Goal: Task Accomplishment & Management: Manage account settings

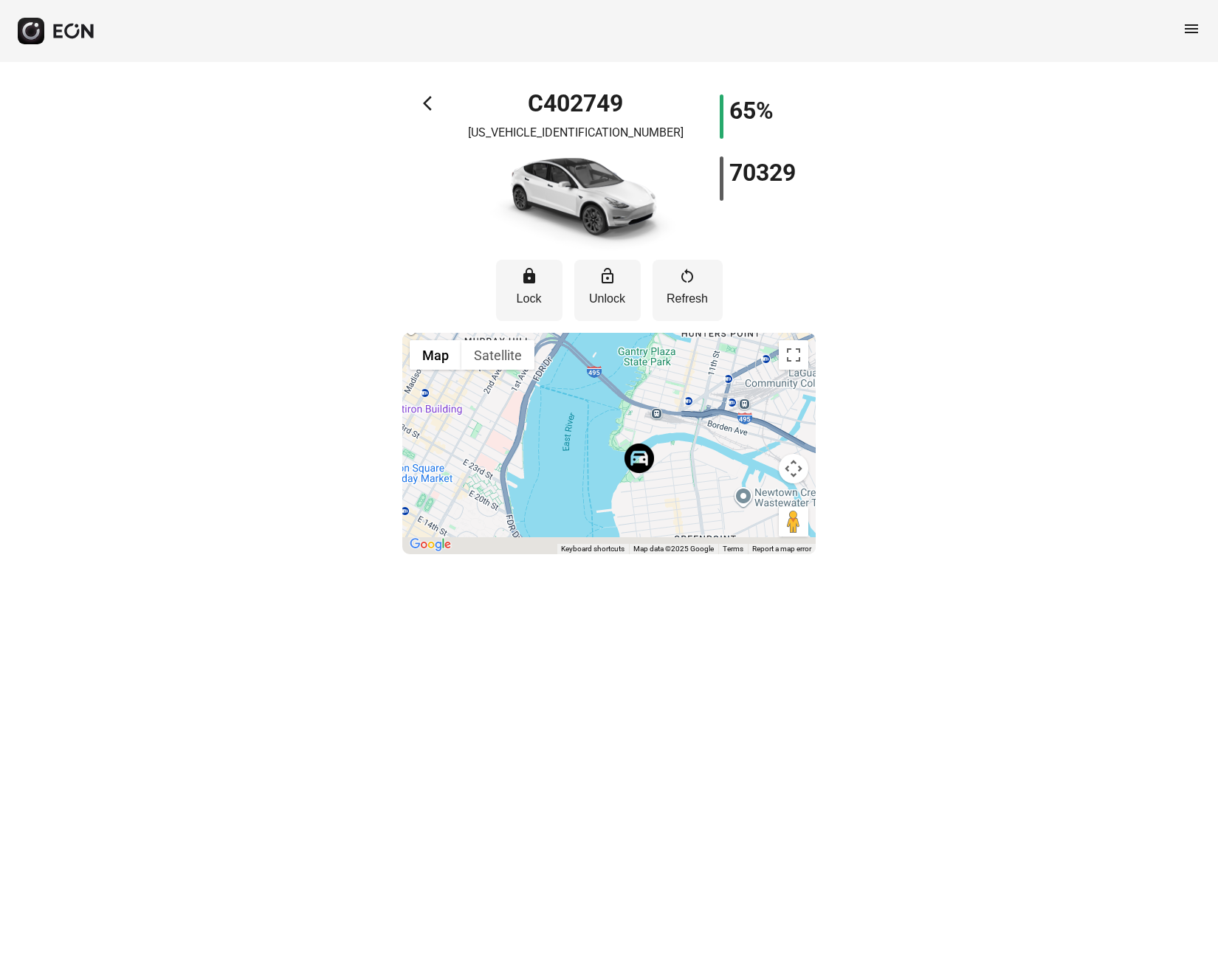
drag, startPoint x: 607, startPoint y: 498, endPoint x: 610, endPoint y: 420, distance: 78.1
click at [610, 420] on div at bounding box center [609, 443] width 414 height 222
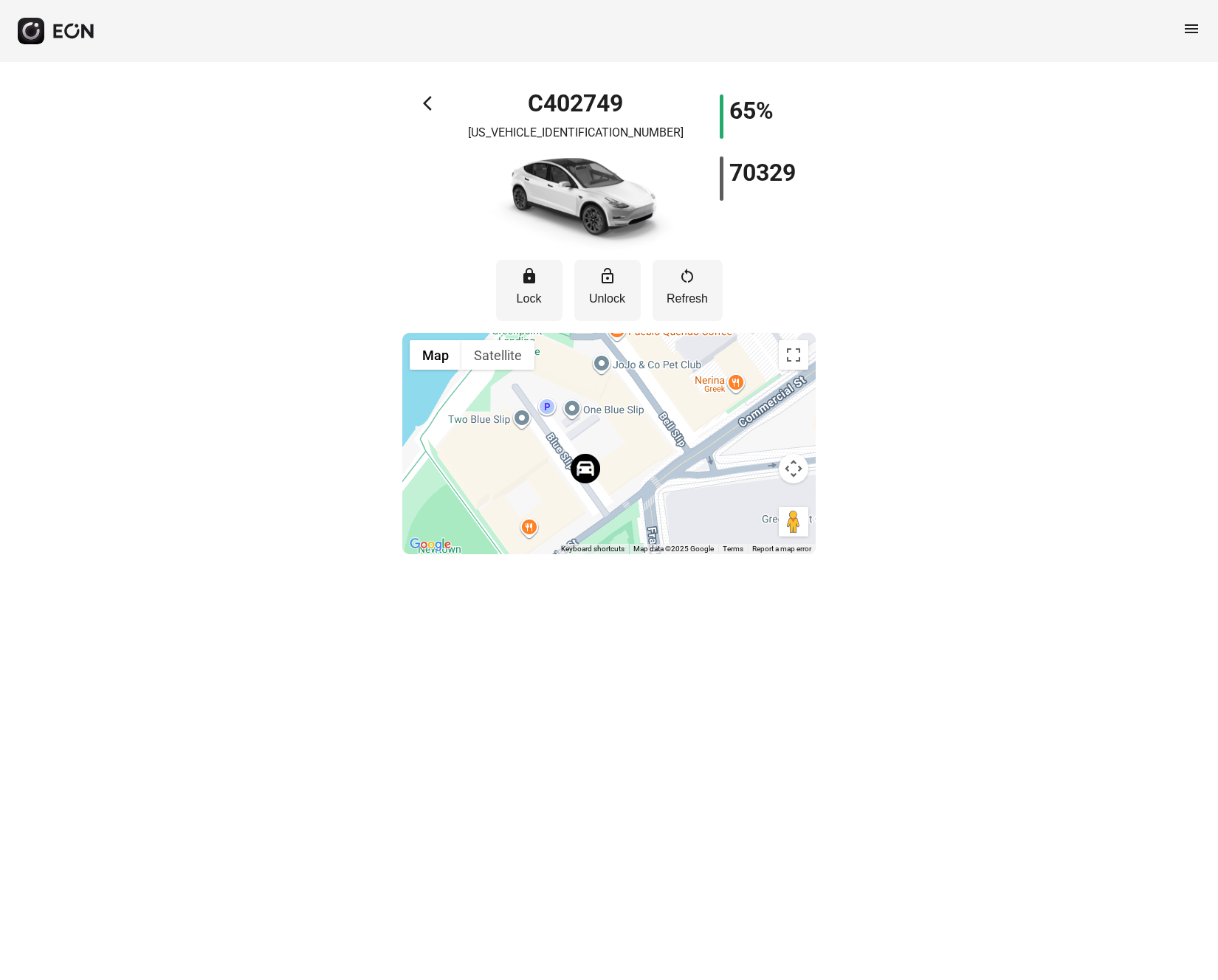
drag, startPoint x: 640, startPoint y: 521, endPoint x: 657, endPoint y: 344, distance: 177.8
click at [657, 344] on div at bounding box center [609, 443] width 414 height 222
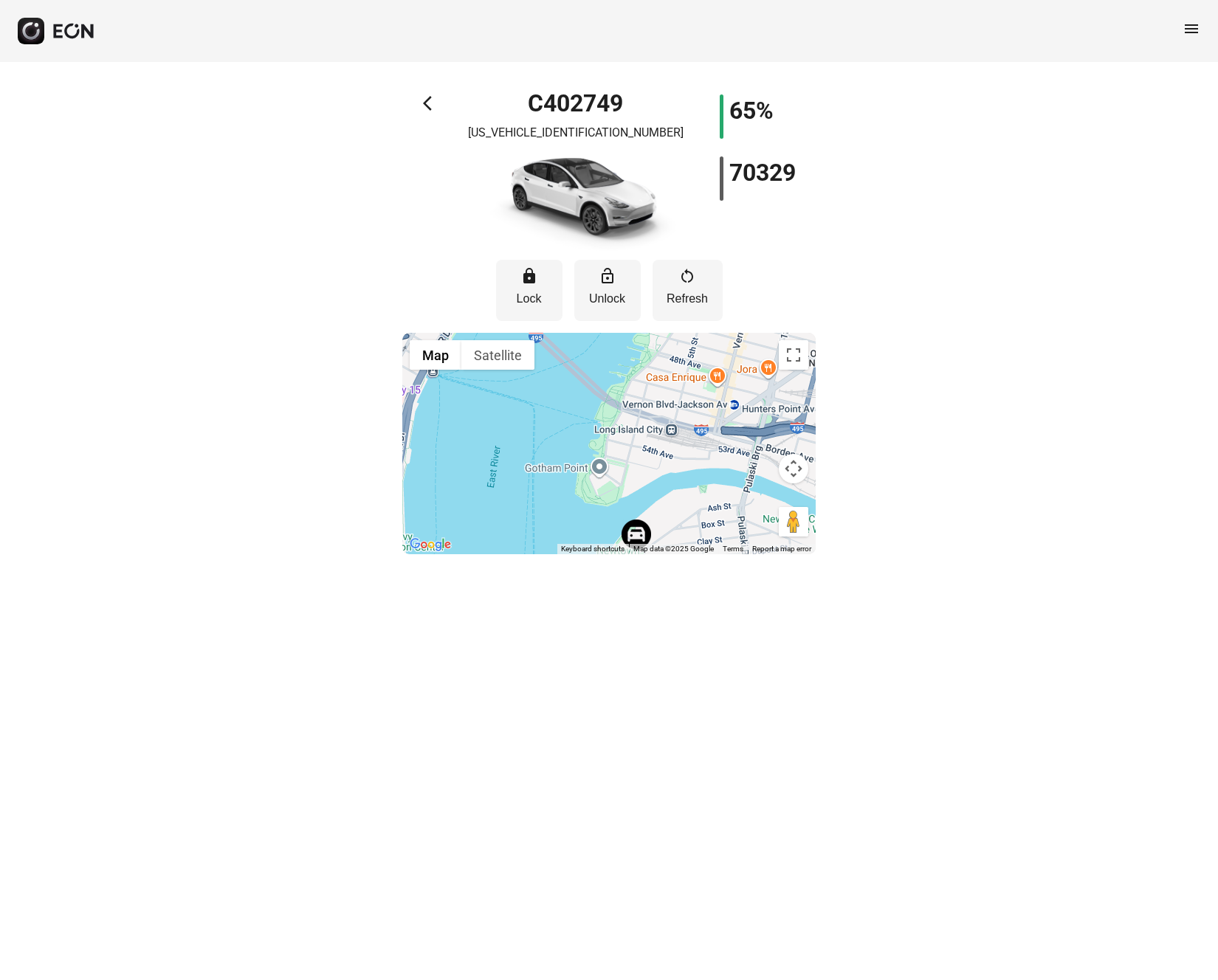
drag, startPoint x: 644, startPoint y: 454, endPoint x: 643, endPoint y: 267, distance: 187.0
click at [643, 267] on div "lock Lock lock_open Unlock restart_alt Refresh ← Move left → Move right ↑ Move …" at bounding box center [609, 402] width 414 height 303
